Goal: Navigation & Orientation: Find specific page/section

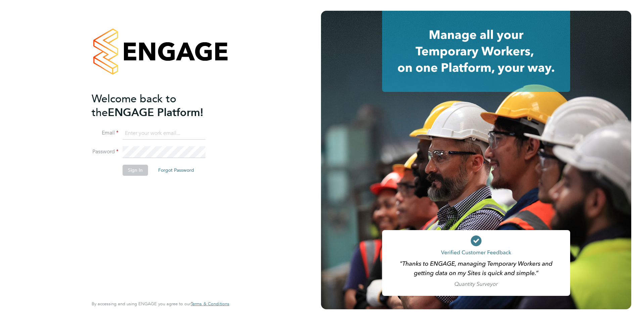
type input "sam.skinner@tfrecruitment.co.uk"
click at [134, 169] on button "Sign In" at bounding box center [136, 170] width 26 height 11
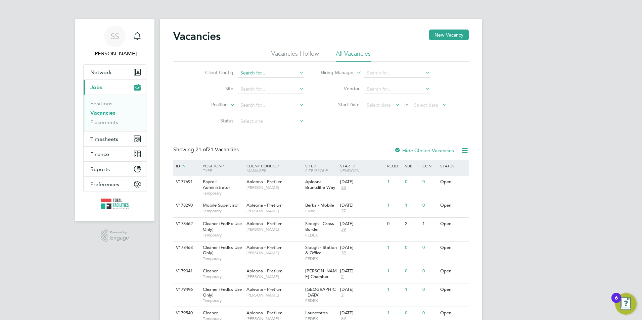
click at [249, 72] on input at bounding box center [271, 73] width 66 height 9
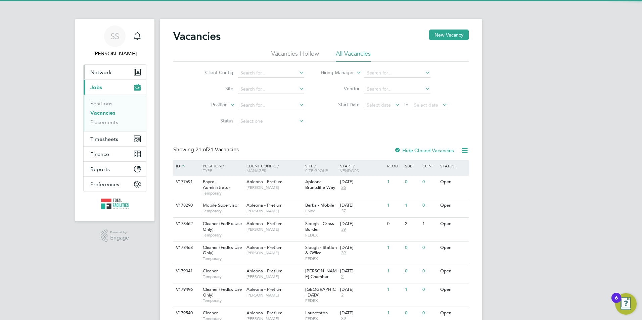
click at [116, 75] on button "Network" at bounding box center [115, 72] width 62 height 15
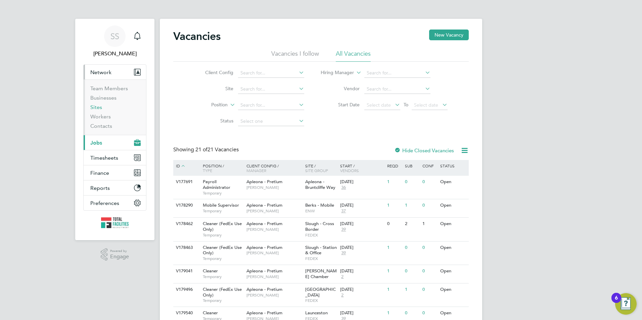
click at [102, 106] on link "Sites" at bounding box center [96, 107] width 12 height 6
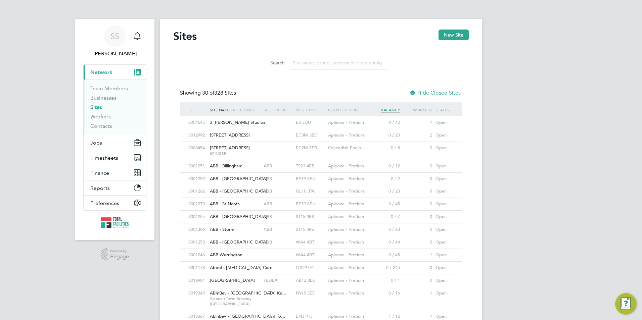
click at [304, 62] on input at bounding box center [339, 62] width 98 height 13
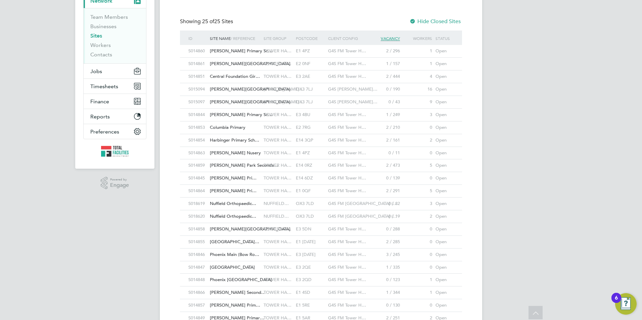
type input "g4s"
click at [234, 61] on span "Bonner Primary School" at bounding box center [250, 64] width 81 height 6
click at [240, 76] on span "Central Foundation Gir…" at bounding box center [235, 77] width 50 height 6
click at [234, 52] on span "Ben Jonson Primary Sc…" at bounding box center [241, 51] width 62 height 6
click at [236, 113] on span "Clara Grant Primary Sc…" at bounding box center [241, 115] width 62 height 6
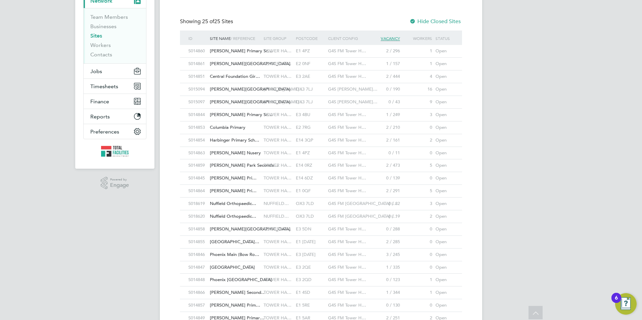
click at [231, 138] on span "Harbinger Primary Sch…" at bounding box center [234, 140] width 49 height 6
click at [233, 154] on span "Harry Roberts Nusery" at bounding box center [235, 153] width 51 height 6
click at [239, 190] on span "Marion Richardson Pri…" at bounding box center [233, 191] width 47 height 6
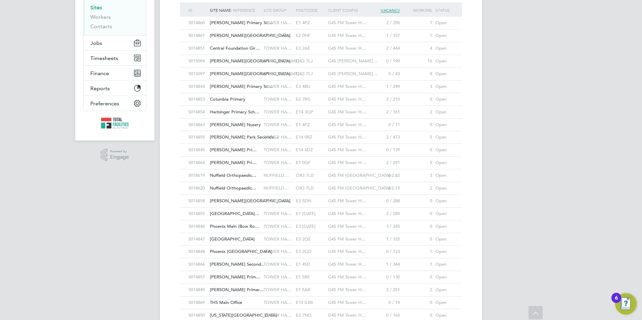
scroll to position [139, 0]
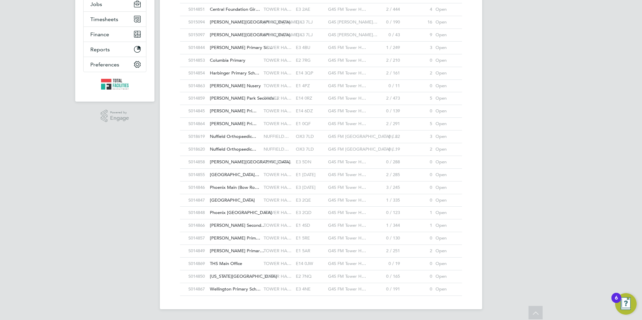
click at [232, 161] on span "Olga Primary School" at bounding box center [250, 162] width 81 height 6
click at [225, 201] on span "Phoenix Upper North" at bounding box center [232, 201] width 45 height 6
click at [226, 287] on span "Wellington Primary Sch…" at bounding box center [235, 290] width 51 height 6
click at [231, 272] on div "Virginia Primary School" at bounding box center [235, 277] width 54 height 12
click at [234, 264] on span "THS Main Office" at bounding box center [226, 264] width 32 height 6
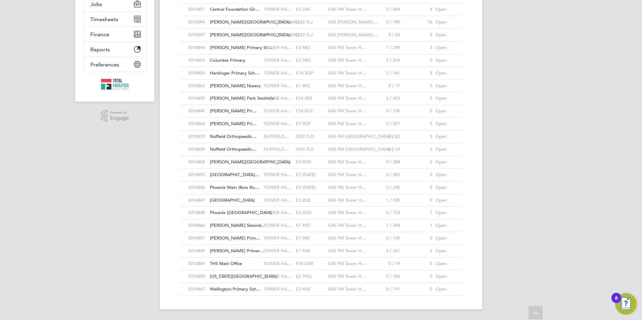
click at [232, 252] on span "Thomas Buxton Primar…" at bounding box center [237, 251] width 54 height 6
click at [232, 237] on span "Stewart Headlam Prim…" at bounding box center [235, 238] width 50 height 6
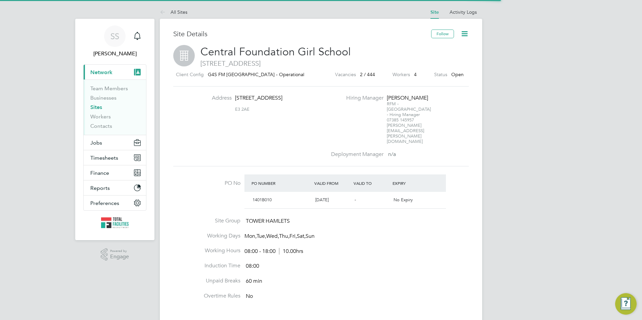
scroll to position [11, 63]
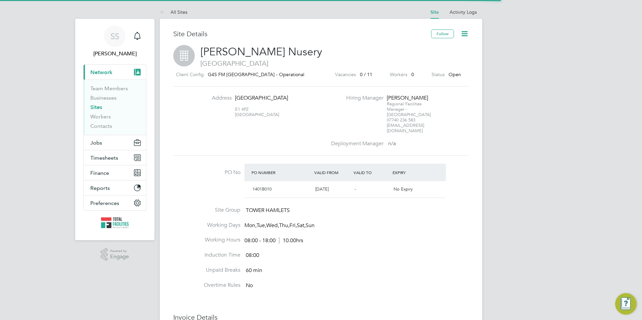
scroll to position [11, 63]
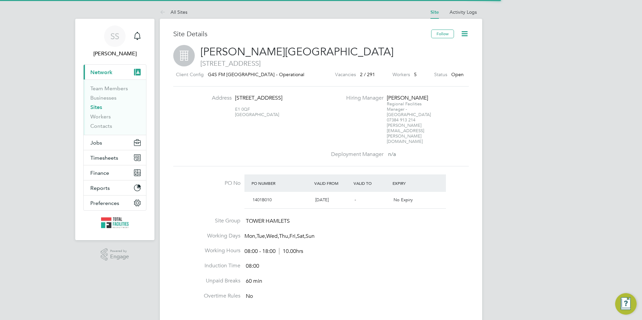
scroll to position [11, 63]
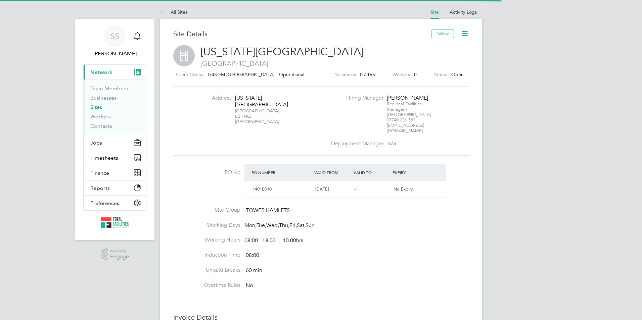
scroll to position [11, 63]
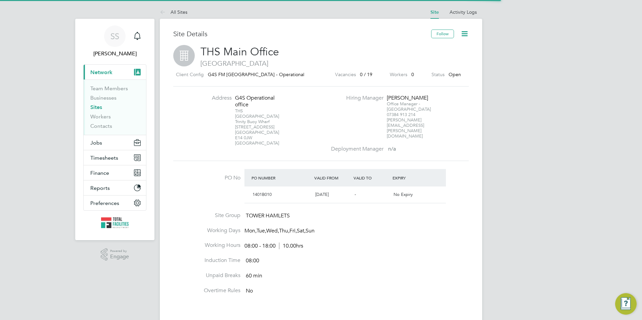
scroll to position [11, 63]
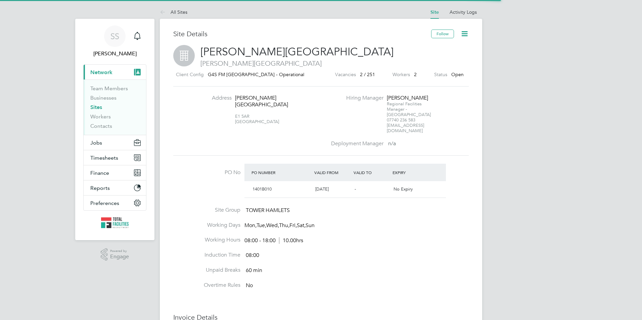
scroll to position [11, 63]
